Goal: Information Seeking & Learning: Find specific fact

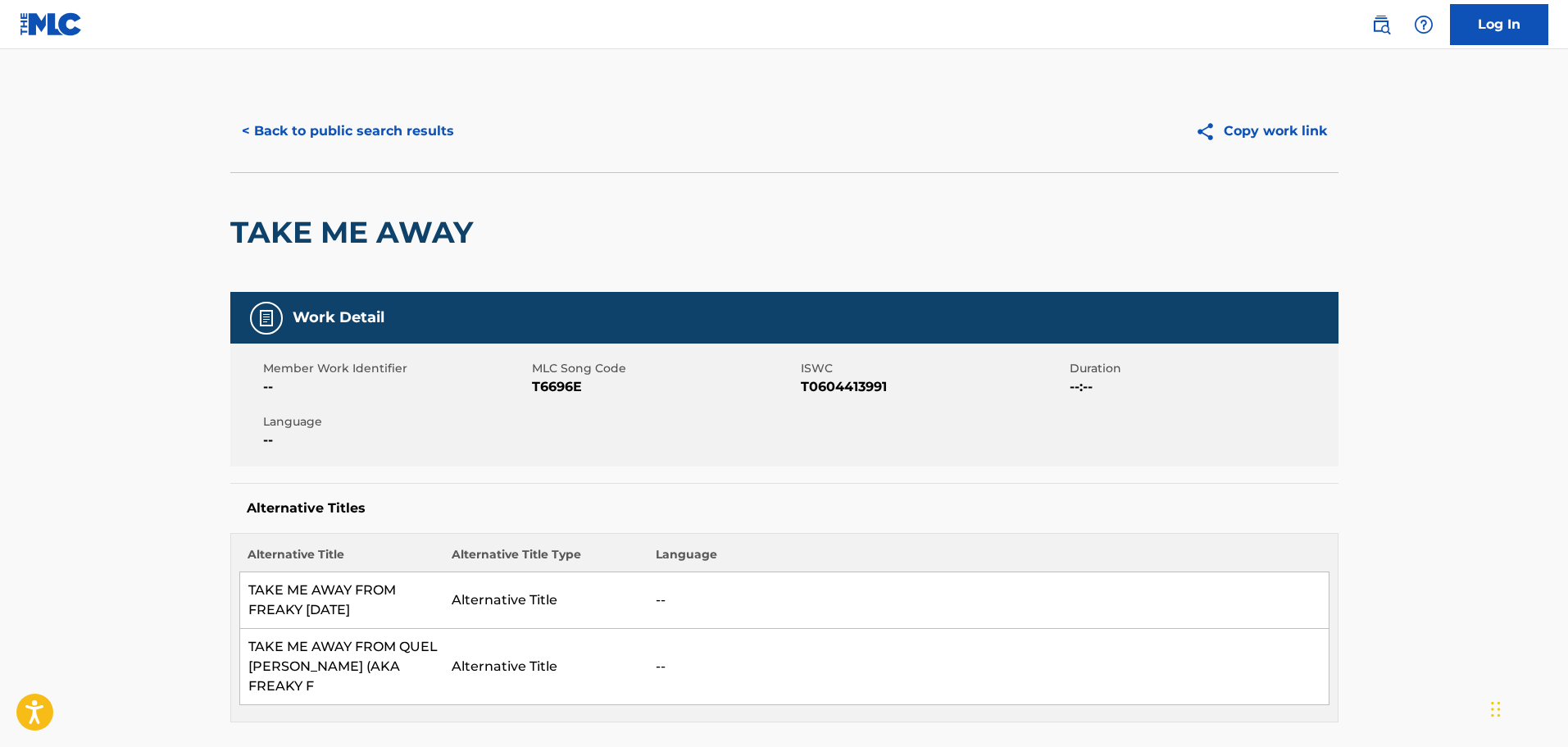
click at [406, 109] on div "< Back to public search results Copy work link" at bounding box center [784, 131] width 1108 height 82
drag, startPoint x: 403, startPoint y: 156, endPoint x: 421, endPoint y: 175, distance: 26.2
click at [405, 156] on div "< Back to public search results Copy work link" at bounding box center [784, 131] width 1108 height 82
click at [430, 113] on button "< Back to public search results" at bounding box center [348, 131] width 235 height 41
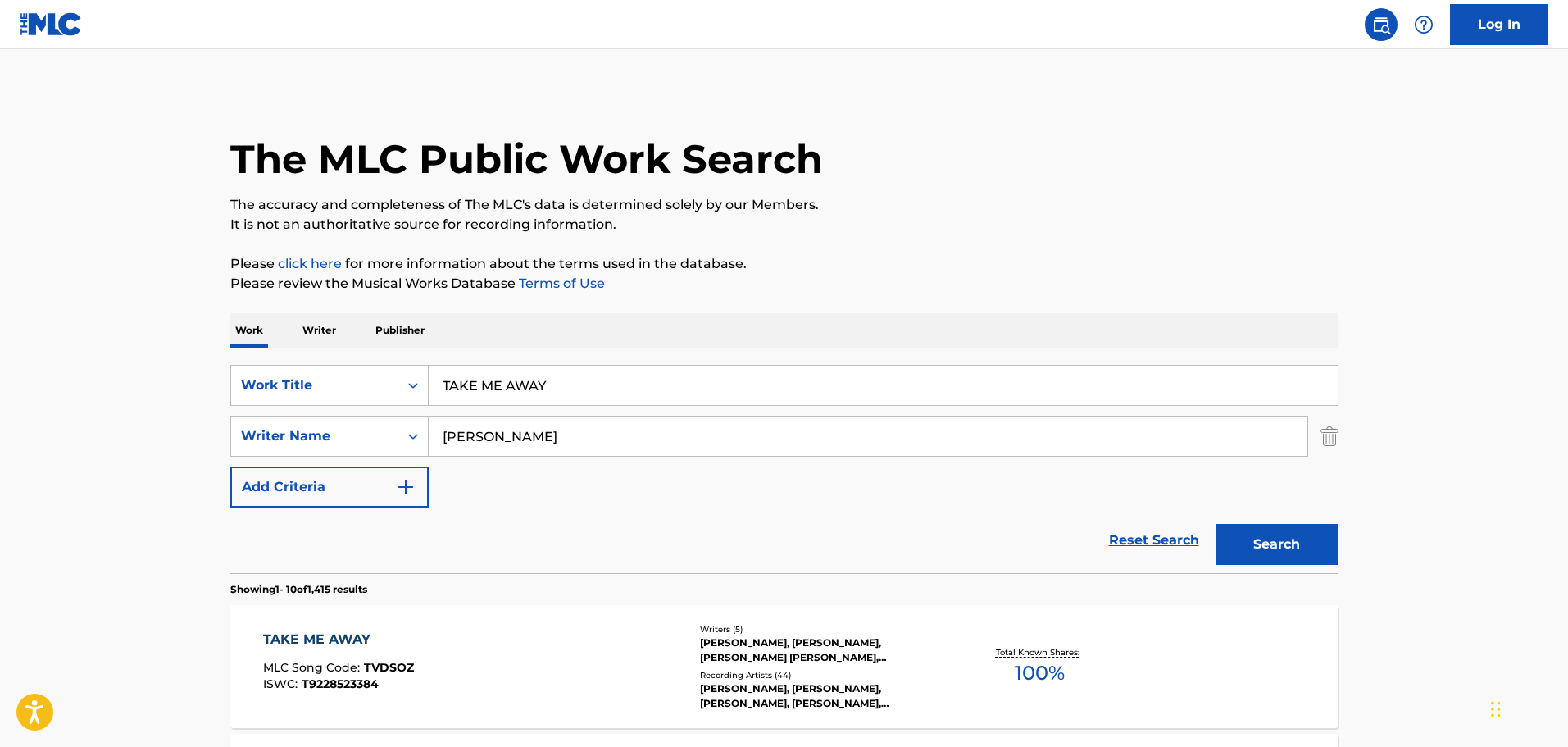
drag, startPoint x: 546, startPoint y: 432, endPoint x: 29, endPoint y: 447, distance: 517.2
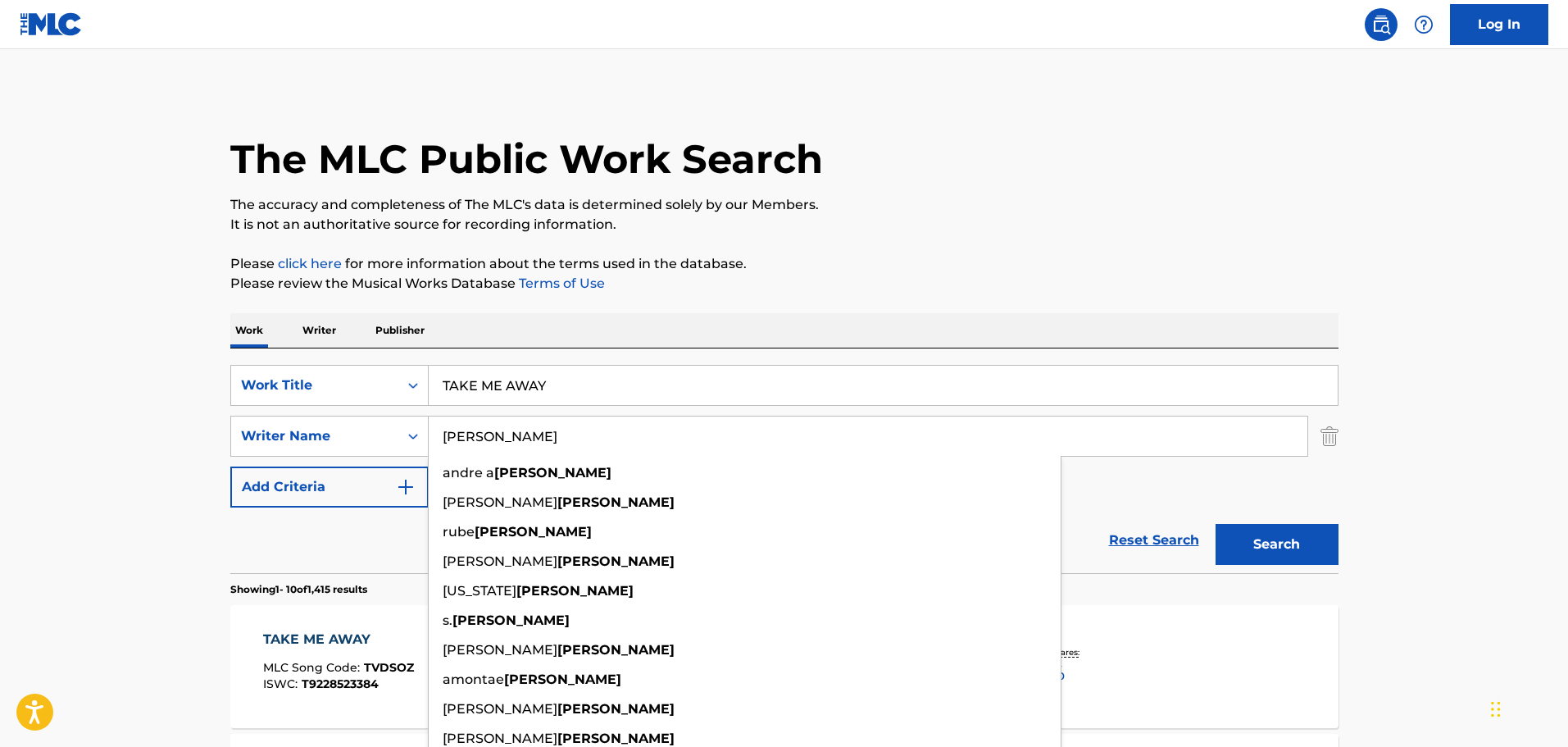
paste input "[PERSON_NAME]"
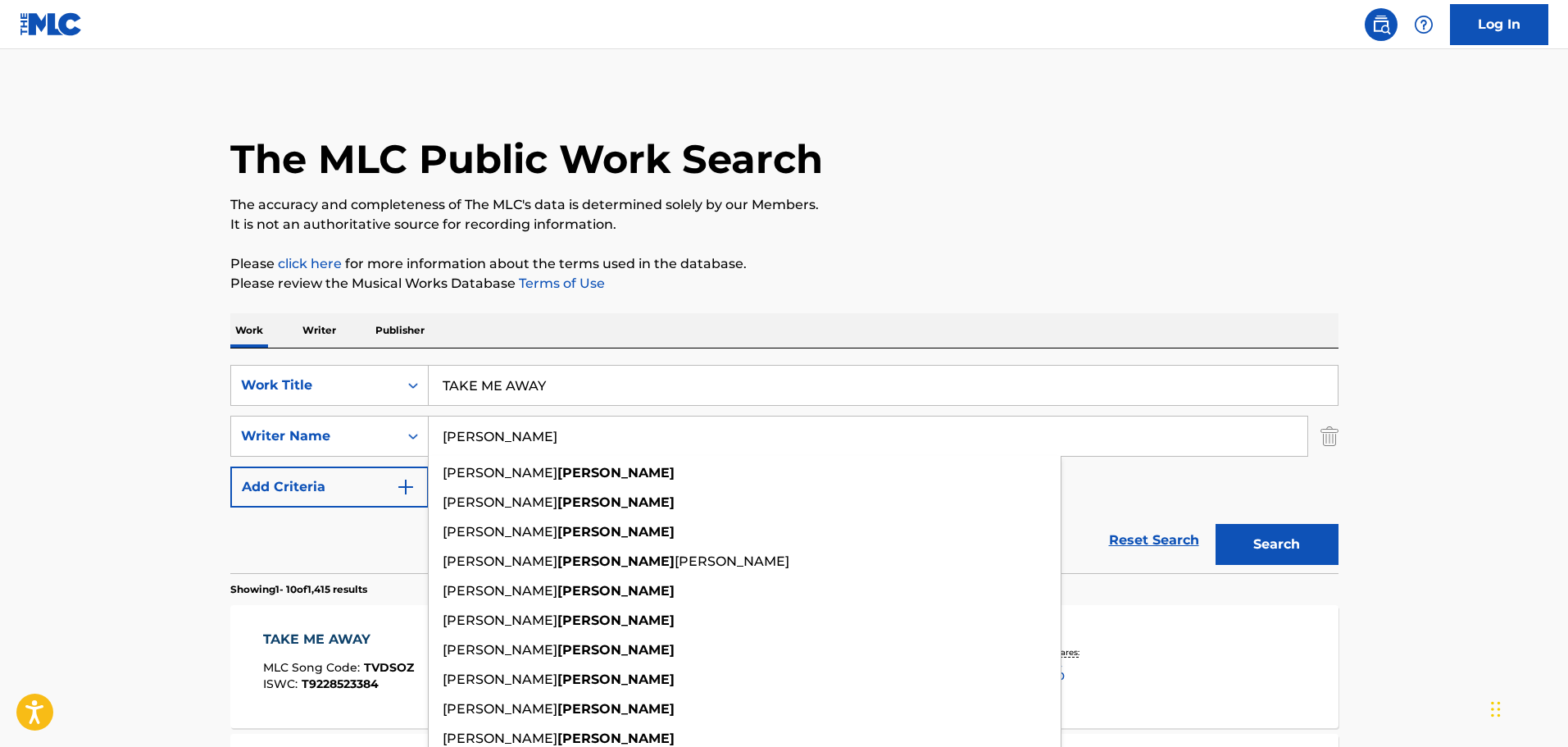
type input "[PERSON_NAME]"
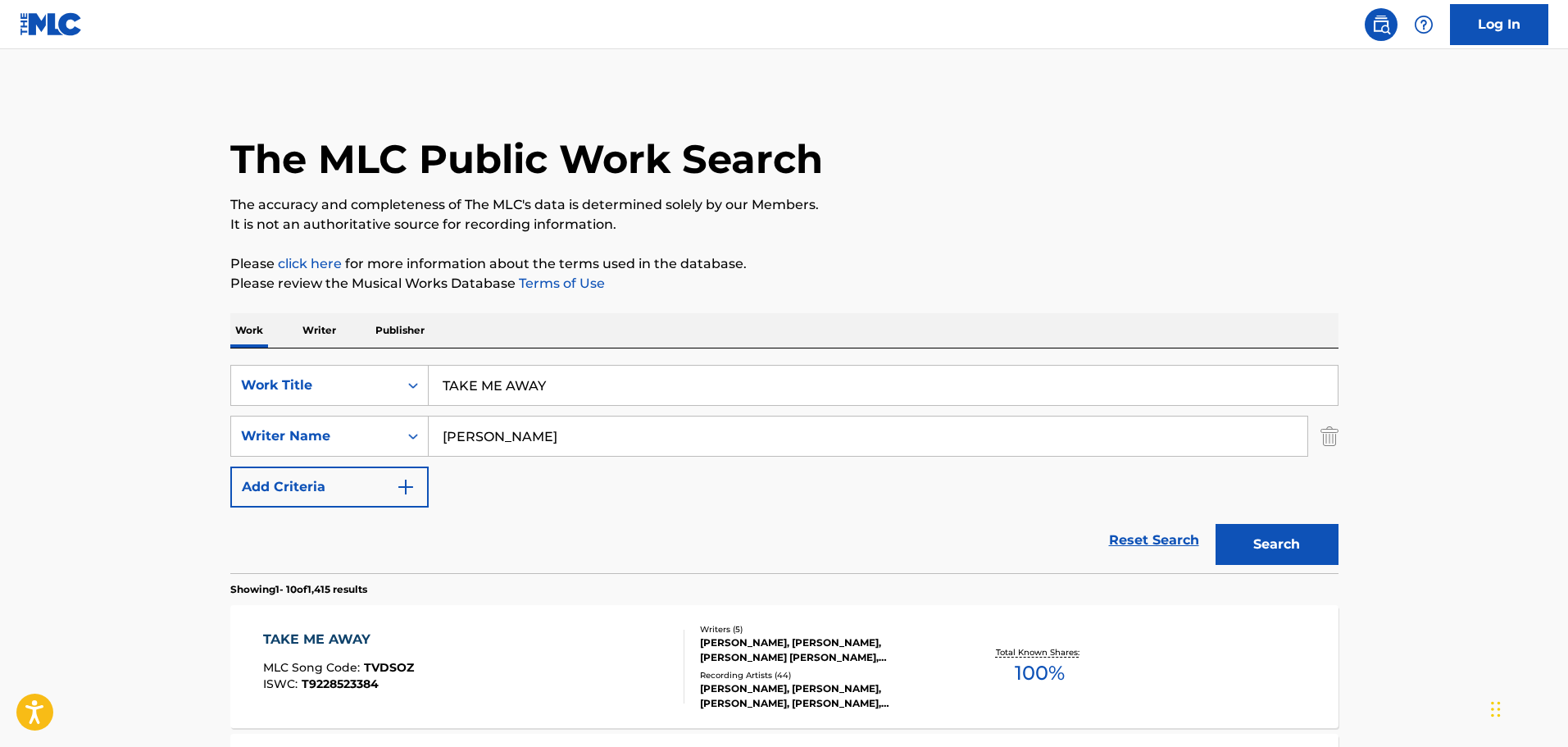
drag, startPoint x: 663, startPoint y: 382, endPoint x: 98, endPoint y: 366, distance: 565.2
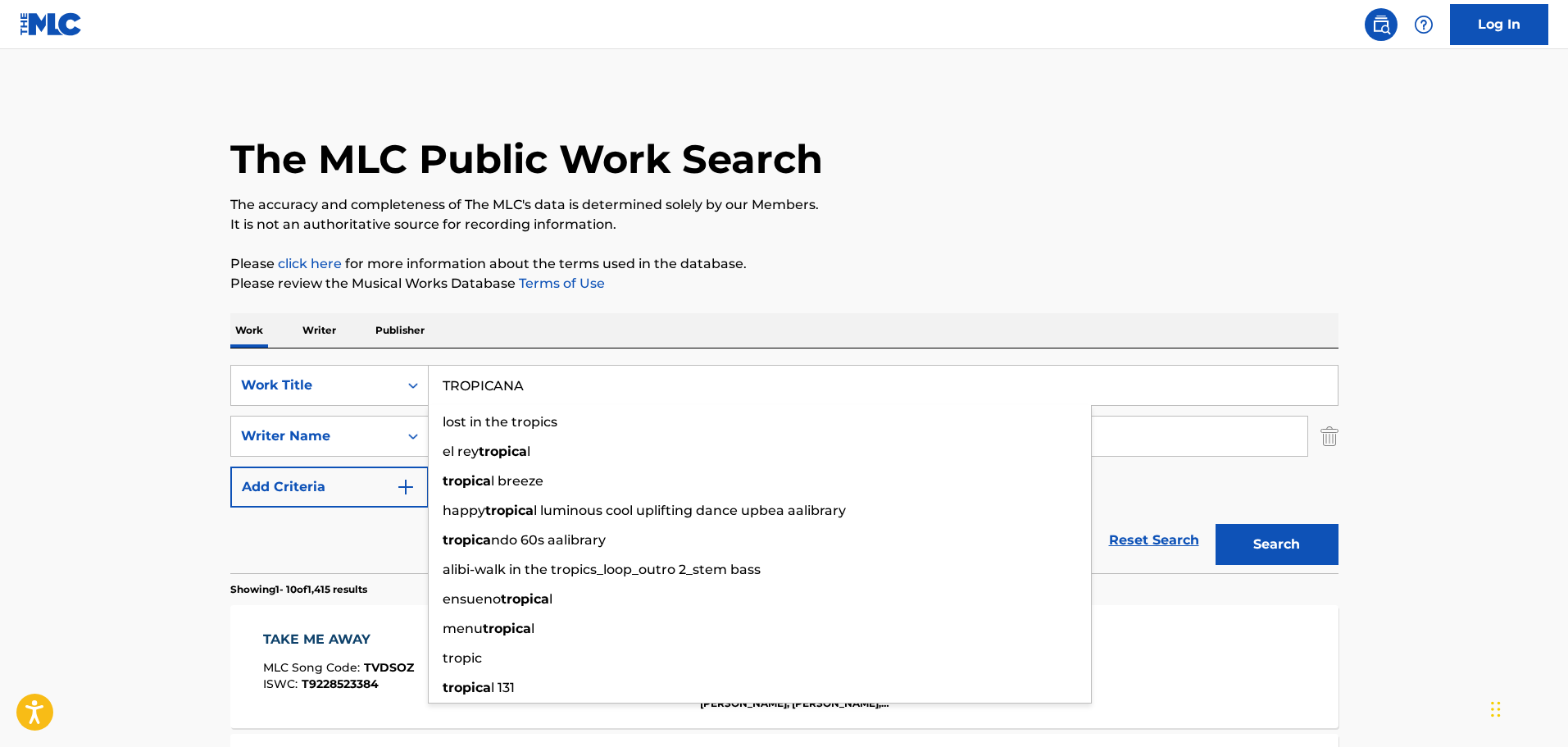
type input "TROPICANA"
click at [1215, 524] on button "Search" at bounding box center [1276, 545] width 123 height 41
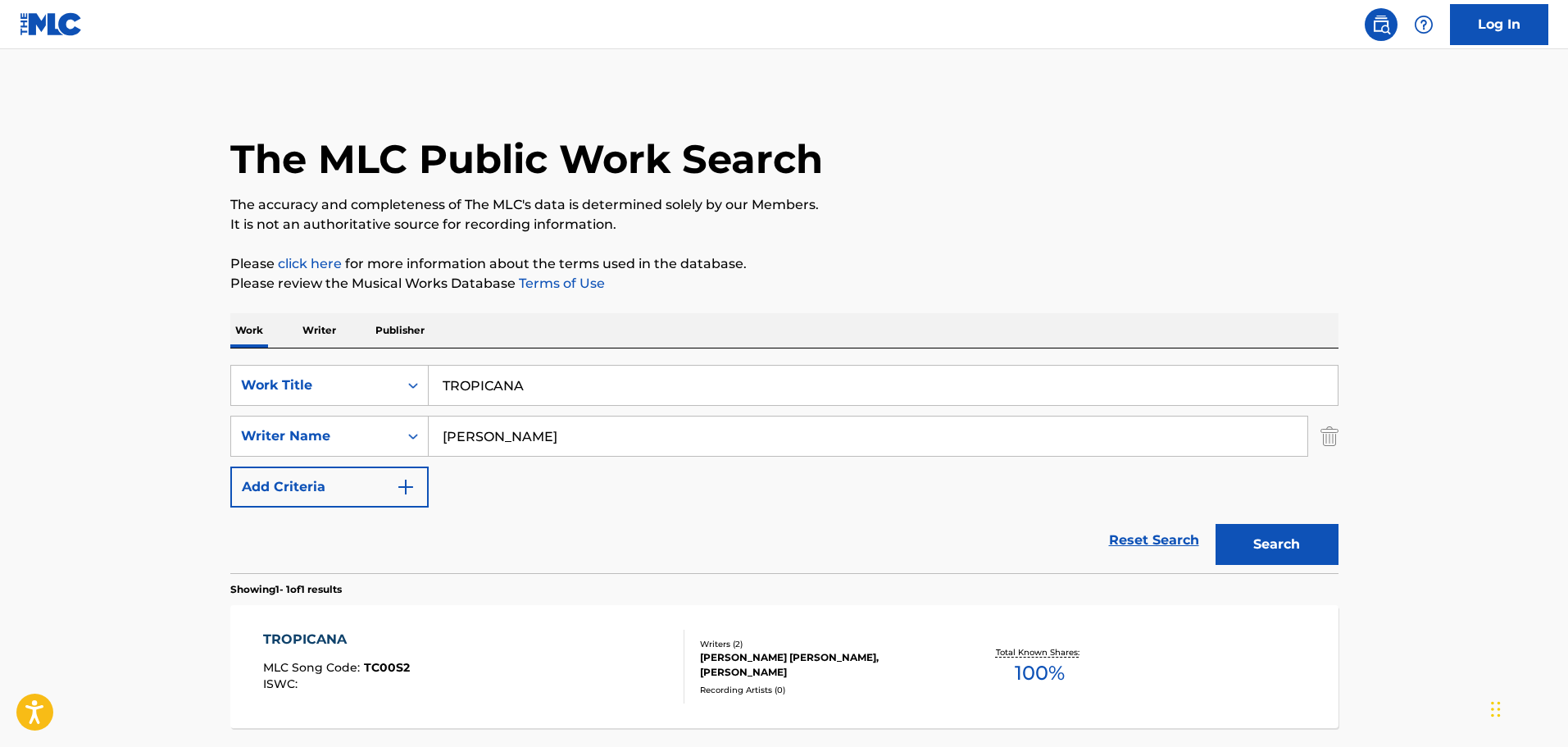
click at [98, 366] on main "The MLC Public Work Search The accuracy and completeness of The MLC's data is d…" at bounding box center [784, 431] width 1568 height 764
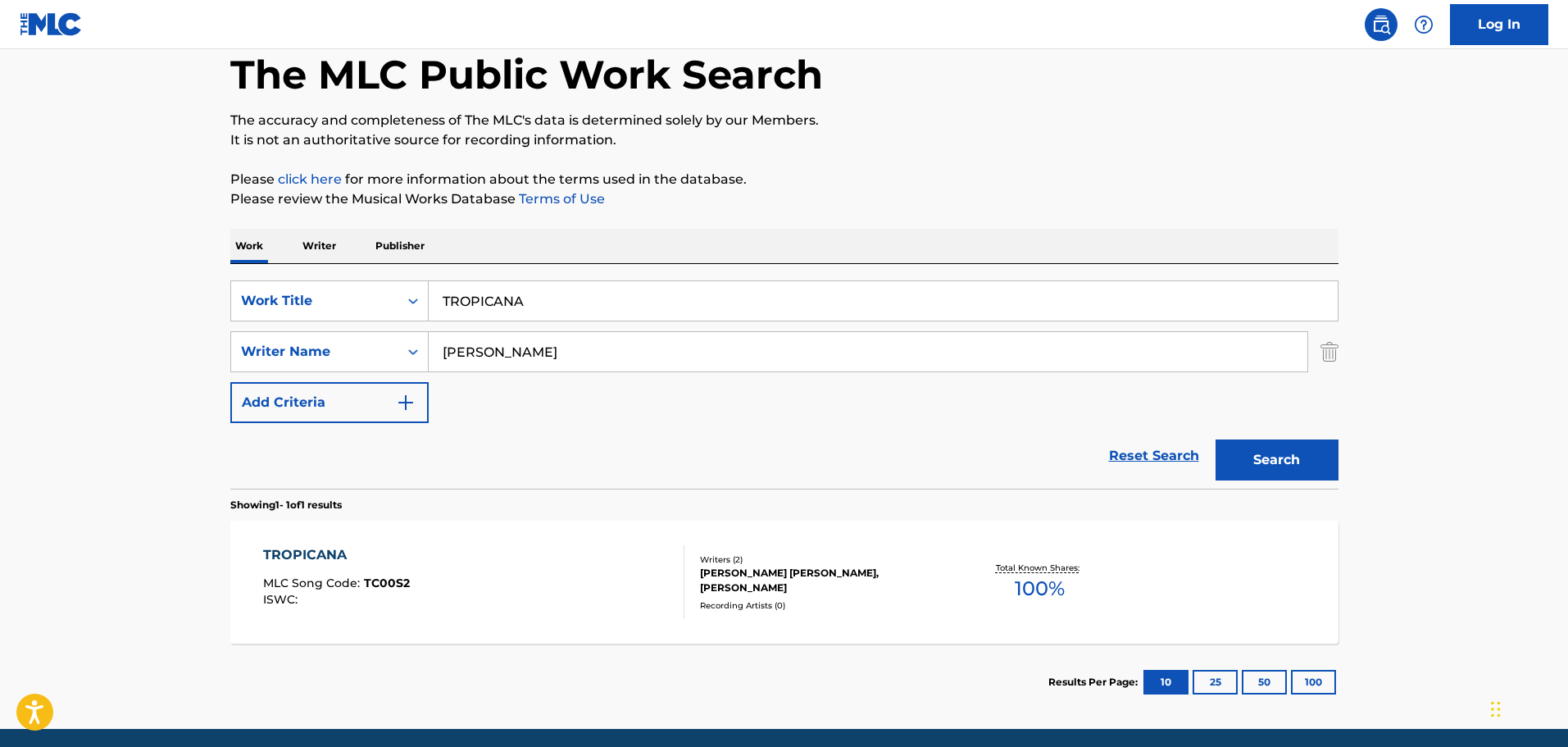
scroll to position [145, 0]
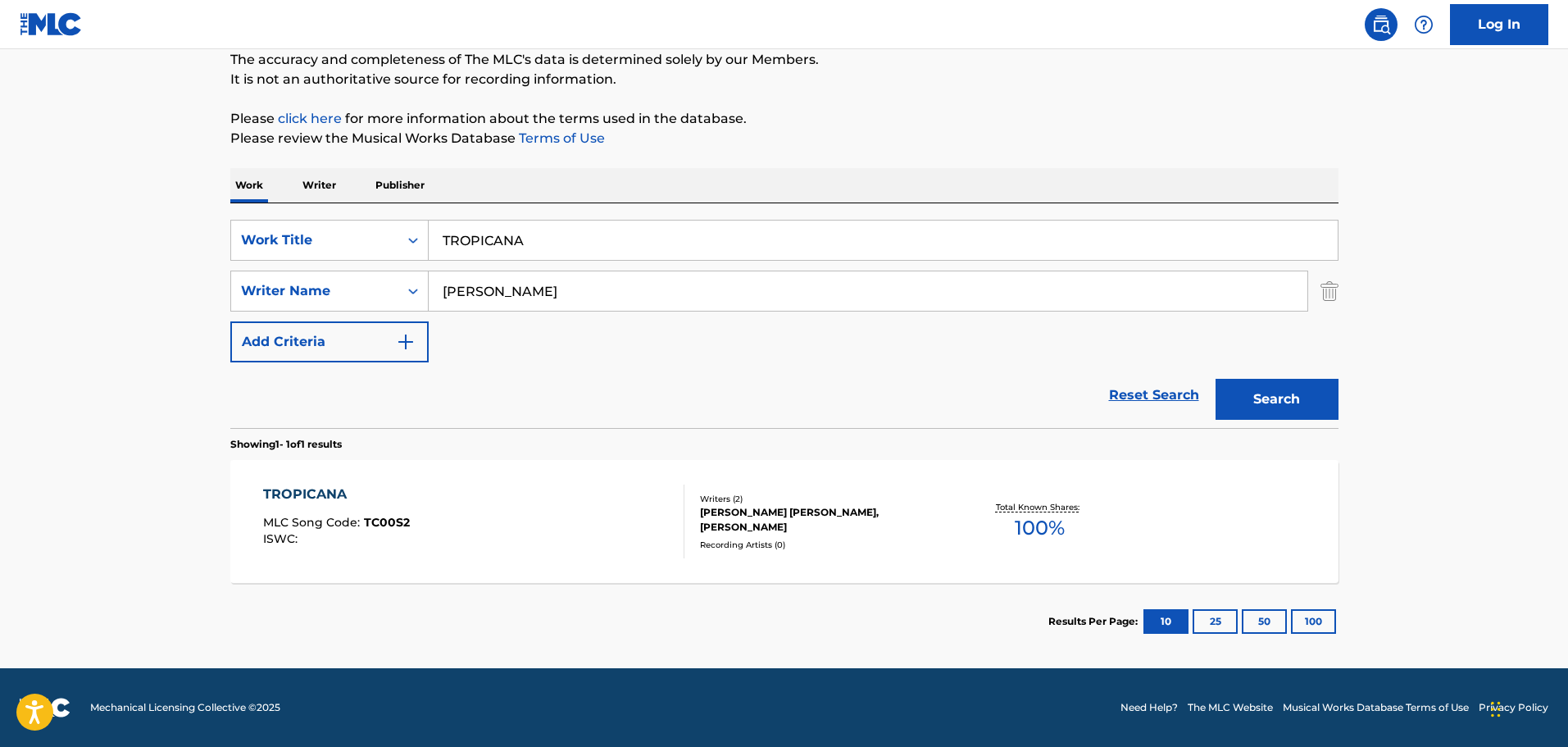
click at [284, 491] on div "TROPICANA" at bounding box center [336, 494] width 146 height 19
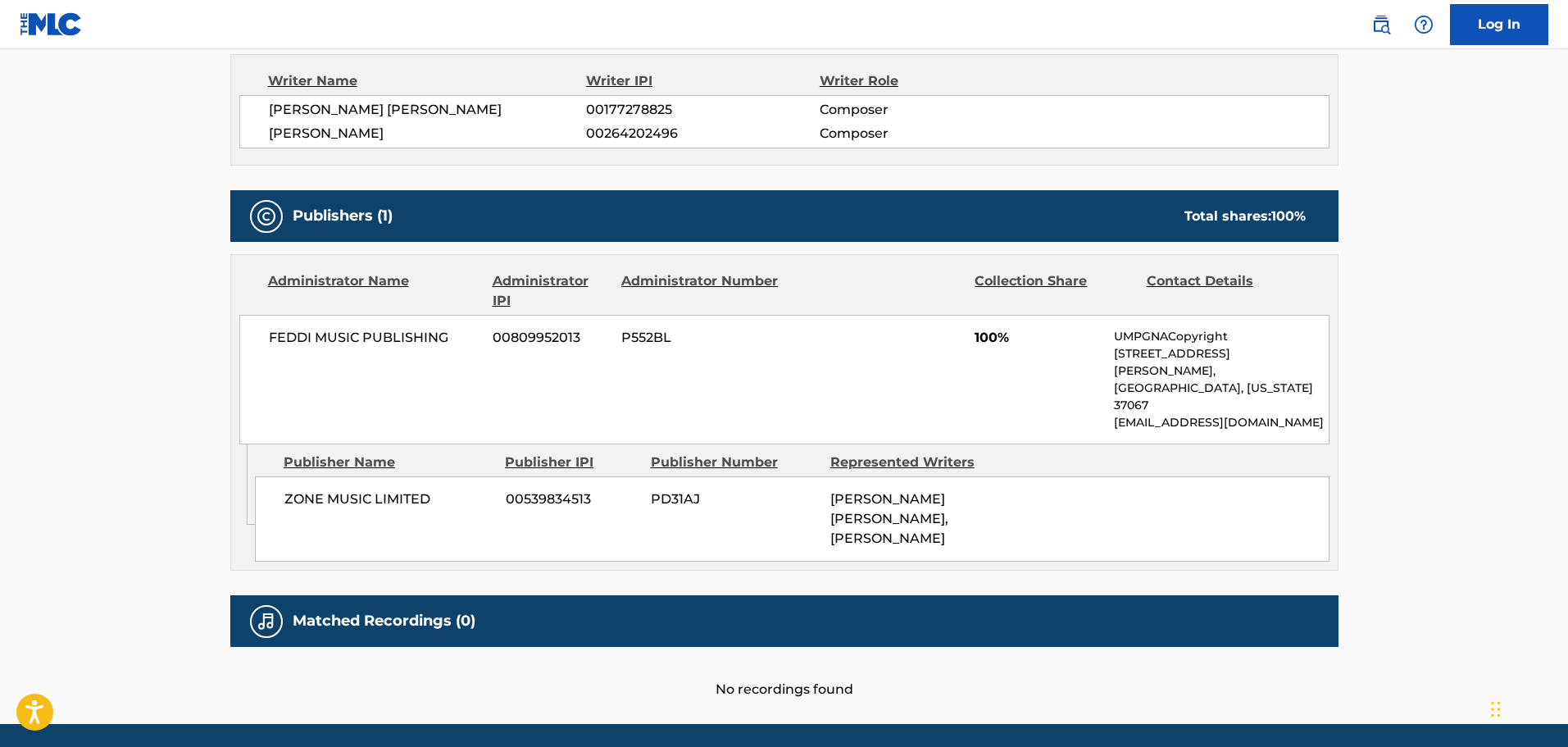
scroll to position [608, 0]
